Goal: Information Seeking & Learning: Understand process/instructions

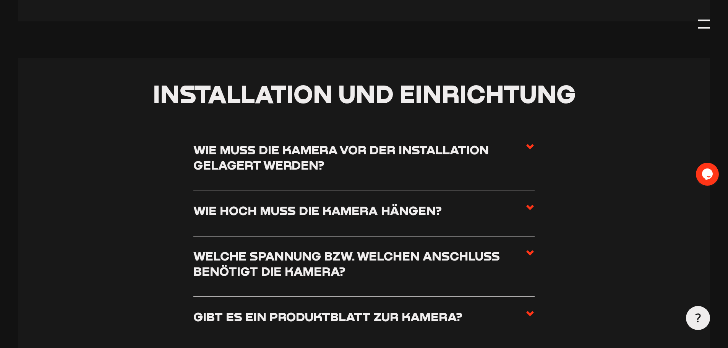
scroll to position [497, 0]
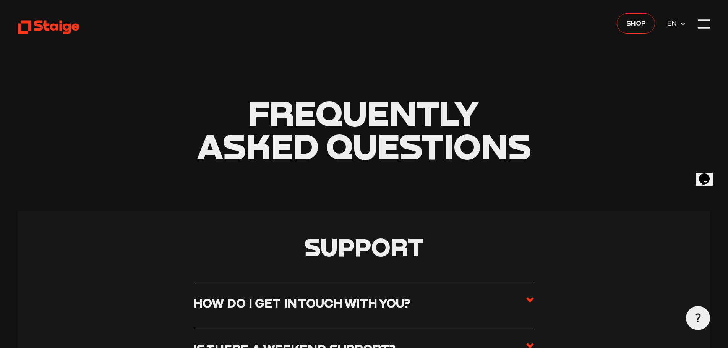
click at [672, 23] on span "EN" at bounding box center [673, 23] width 13 height 11
click at [668, 41] on span "DE" at bounding box center [673, 36] width 12 height 11
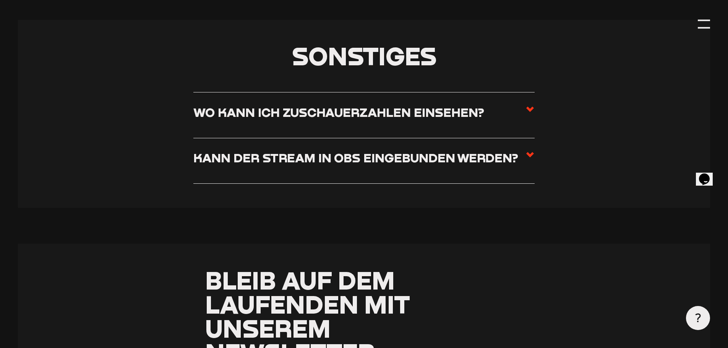
scroll to position [4778, 0]
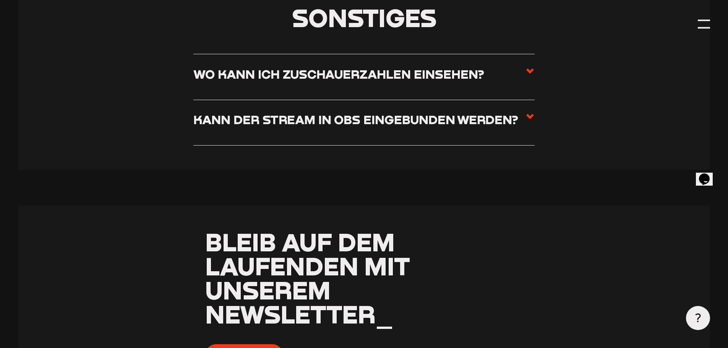
click at [517, 131] on label "Kann der Stream in OBS eingebunden werden?" at bounding box center [363, 122] width 341 height 21
click at [0, 0] on input "Kann der Stream in OBS eingebunden werden?" at bounding box center [0, 0] width 0 height 0
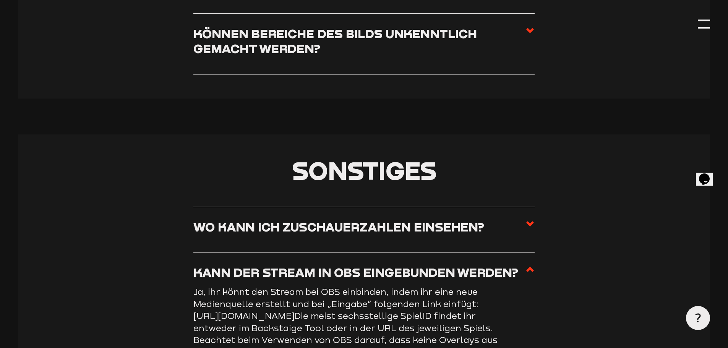
scroll to position [3473, 0]
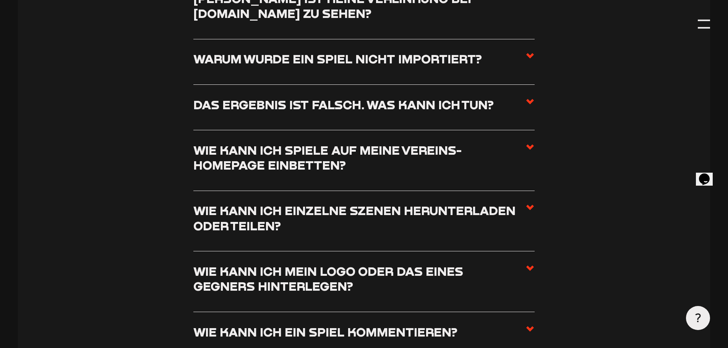
click at [518, 162] on h3 "Wie kann ich Spiele auf meine Vereins-Homepage einbetten?" at bounding box center [359, 158] width 332 height 30
click at [0, 0] on input "Wie kann ich Spiele auf meine Vereins-Homepage einbetten?" at bounding box center [0, 0] width 0 height 0
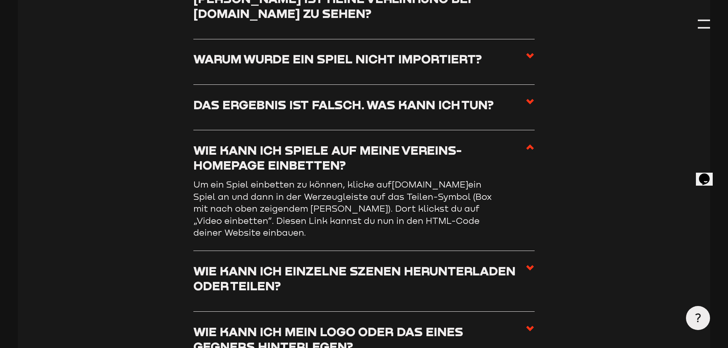
click at [529, 152] on icon at bounding box center [530, 147] width 9 height 9
click at [0, 0] on input "Wie kann ich Spiele auf meine Vereins-Homepage einbetten?" at bounding box center [0, 0] width 0 height 0
click at [531, 150] on use at bounding box center [530, 146] width 8 height 5
click at [0, 0] on input "Wie kann ich Spiele auf meine Vereins-Homepage einbetten?" at bounding box center [0, 0] width 0 height 0
click at [530, 150] on use at bounding box center [530, 146] width 8 height 5
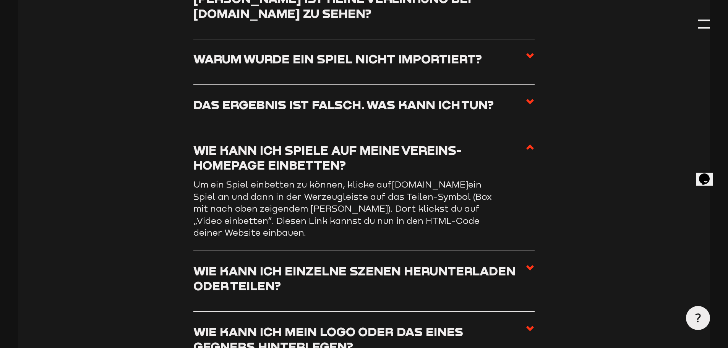
click at [0, 0] on input "Wie kann ich Spiele auf meine Vereins-Homepage einbetten?" at bounding box center [0, 0] width 0 height 0
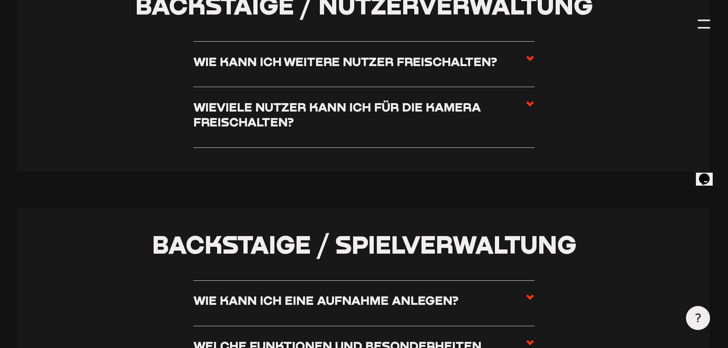
scroll to position [1676, 0]
